Goal: Transaction & Acquisition: Book appointment/travel/reservation

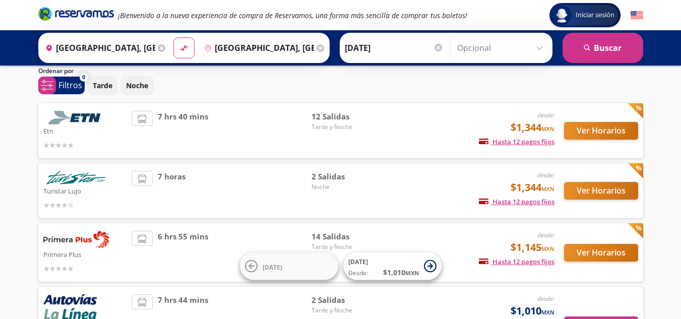
scroll to position [35, 0]
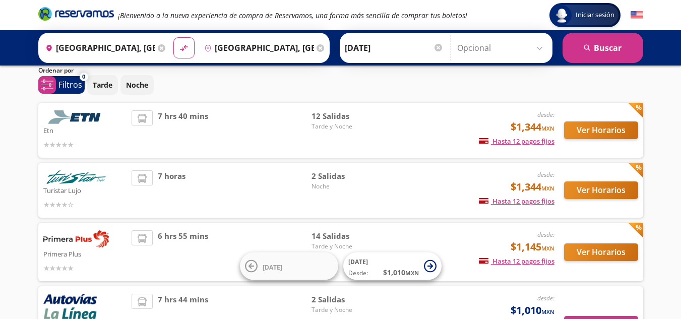
click at [429, 131] on div "desde: $1,344 MXN Hasta 12 pagos fijos Pagos fijos en compras mayores a $30 MXN…" at bounding box center [470, 130] width 167 height 40
click at [602, 130] on button "Ver Horarios" at bounding box center [601, 131] width 74 height 18
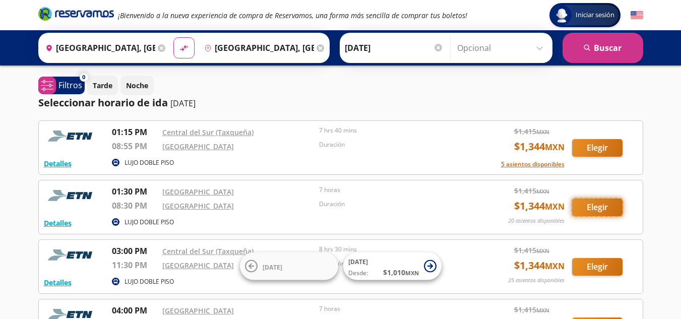
click at [600, 206] on button "Elegir" at bounding box center [597, 208] width 50 height 18
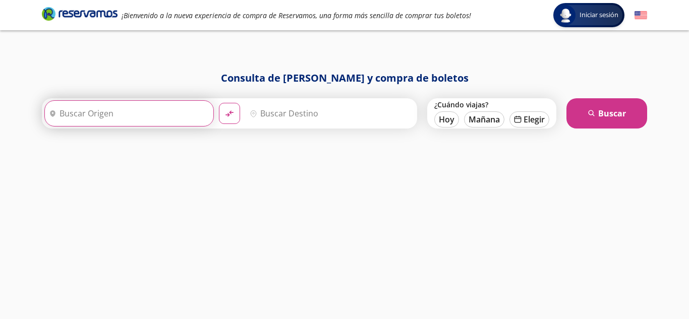
click at [163, 111] on input "Origen" at bounding box center [128, 113] width 166 height 25
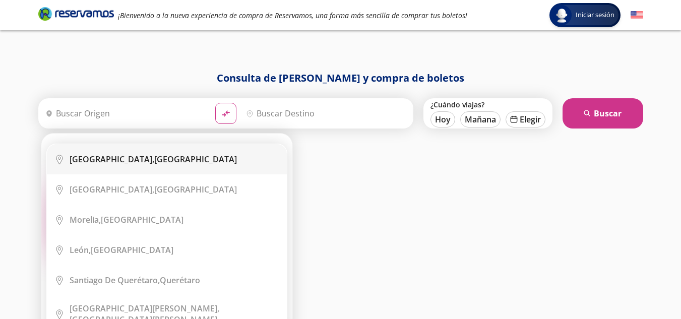
click at [202, 154] on div "[GEOGRAPHIC_DATA], [GEOGRAPHIC_DATA]" at bounding box center [153, 159] width 167 height 11
type input "[GEOGRAPHIC_DATA], [GEOGRAPHIC_DATA]"
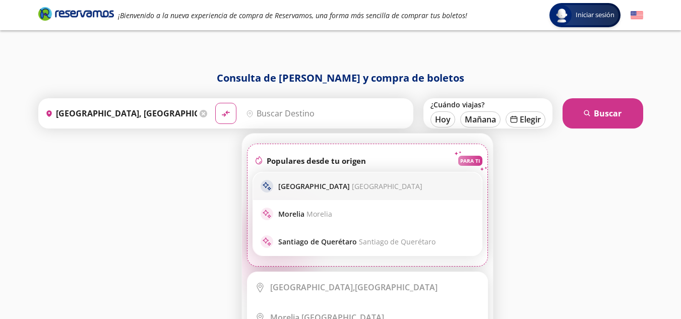
click at [374, 187] on div "sparkle Guadalajara [GEOGRAPHIC_DATA]" at bounding box center [368, 186] width 214 height 13
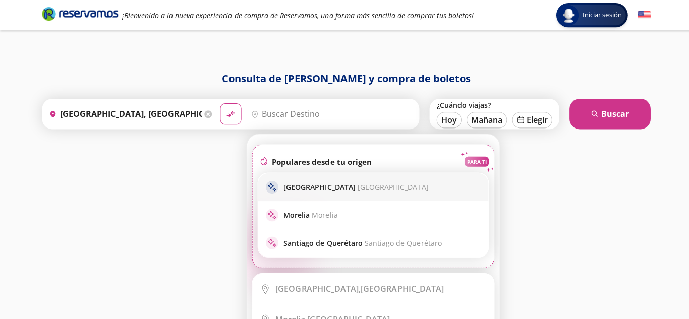
type input "[GEOGRAPHIC_DATA], [GEOGRAPHIC_DATA]"
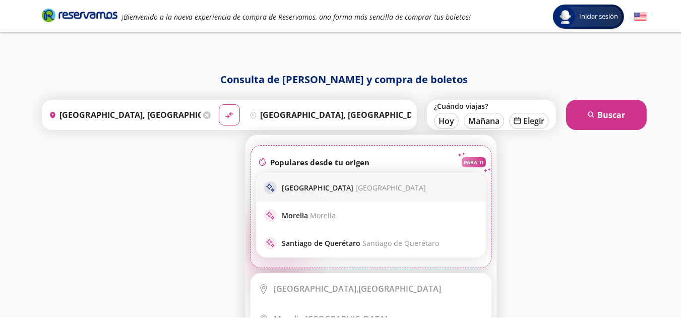
scroll to position [2, 0]
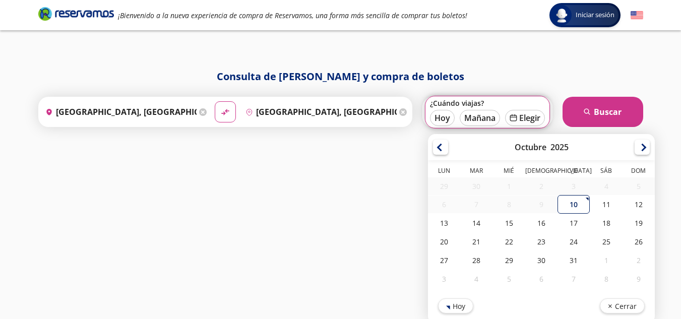
click at [570, 208] on div "10" at bounding box center [574, 204] width 32 height 19
type input "[DATE]"
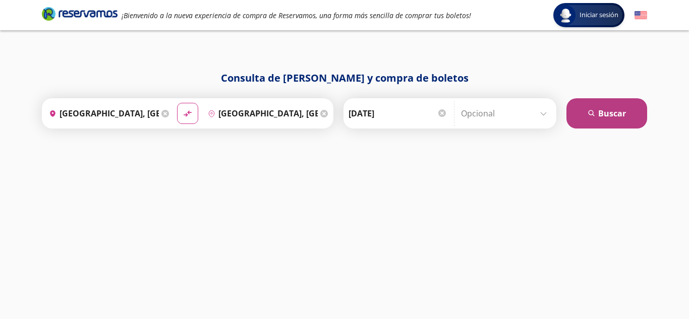
click at [617, 126] on button "search [GEOGRAPHIC_DATA]" at bounding box center [606, 113] width 81 height 30
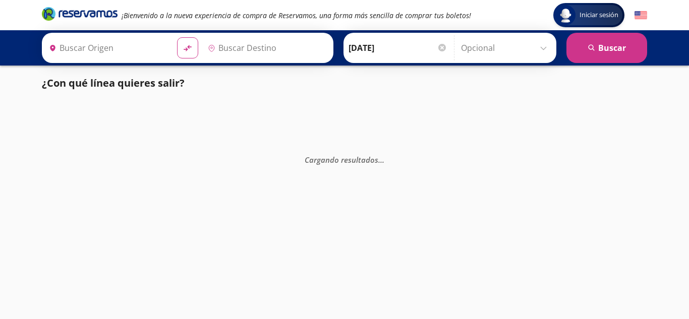
type input "[GEOGRAPHIC_DATA], [GEOGRAPHIC_DATA]"
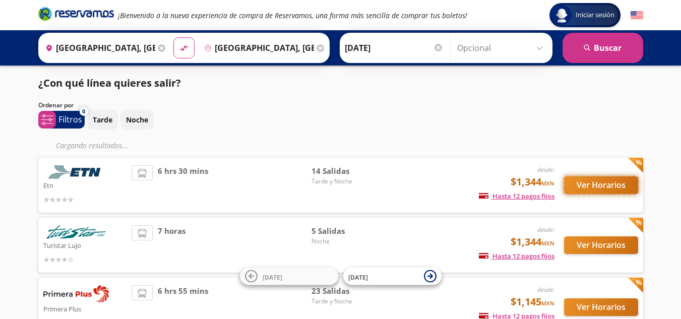
click at [609, 182] on button "Ver Horarios" at bounding box center [601, 185] width 74 height 18
